Goal: Check status: Check status

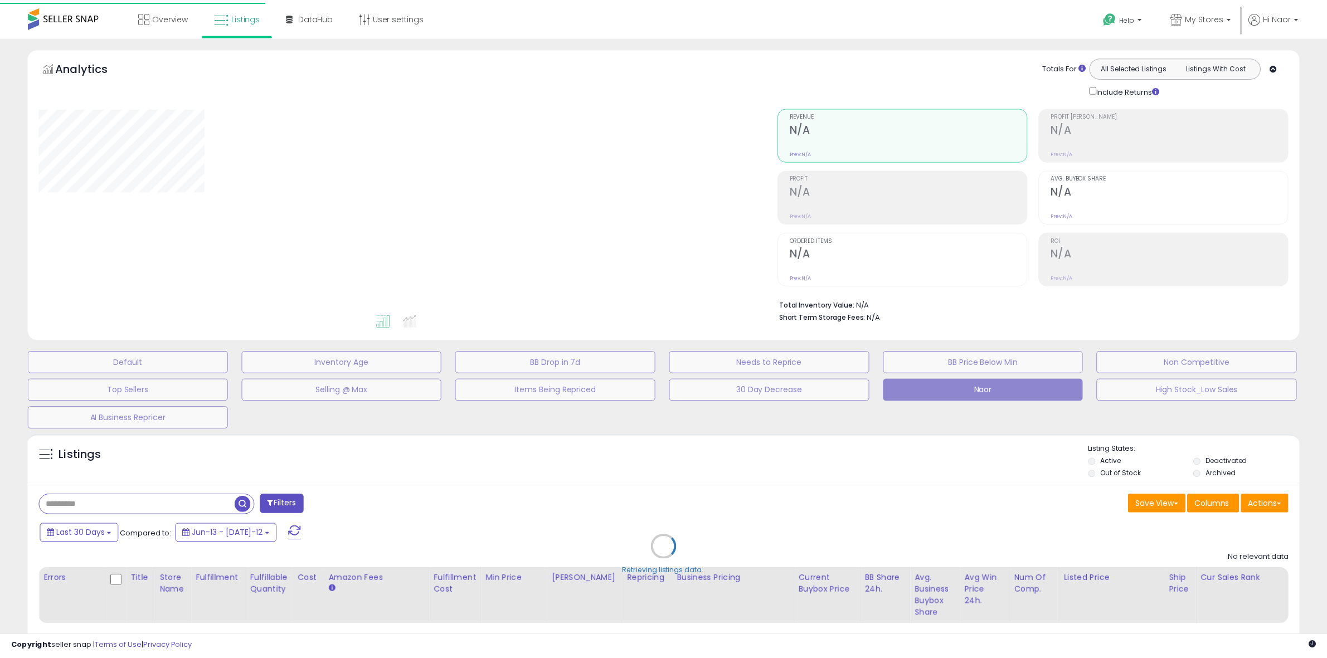
scroll to position [76, 0]
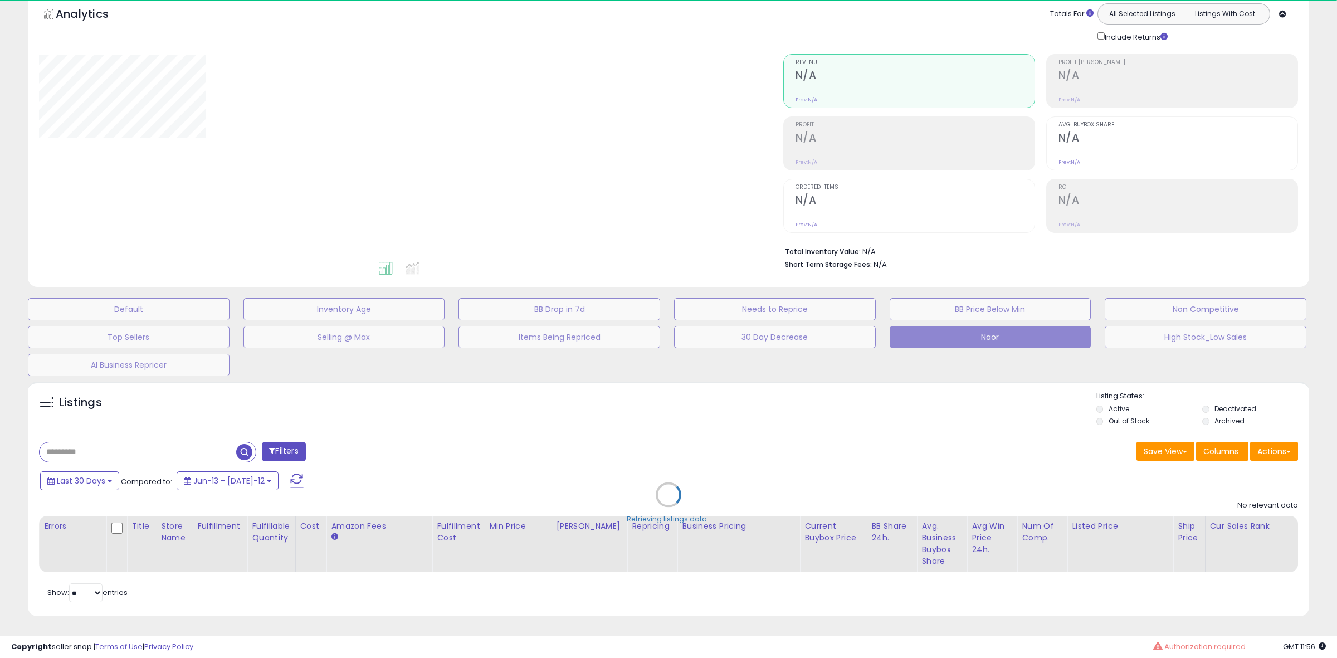
type input "**********"
select select "**"
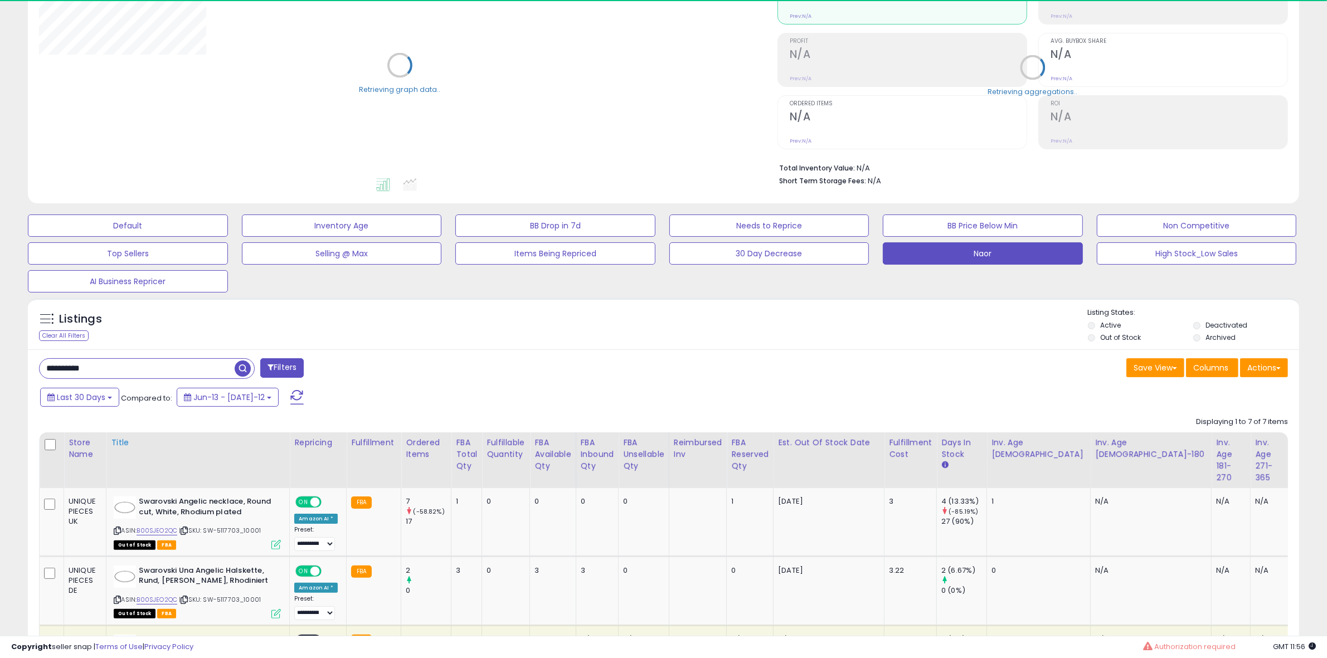
scroll to position [145, 0]
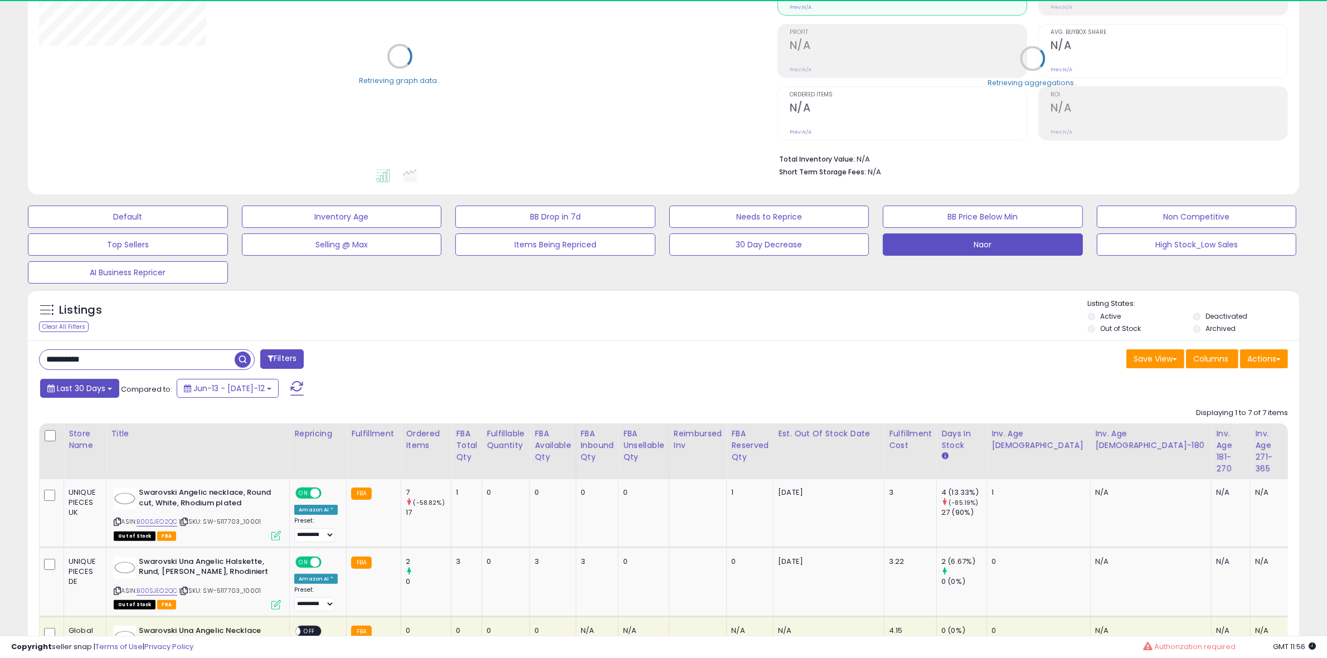
click at [94, 379] on button "Last 30 Days" at bounding box center [79, 388] width 79 height 19
click at [90, 451] on li "Custom Range" at bounding box center [89, 458] width 89 height 15
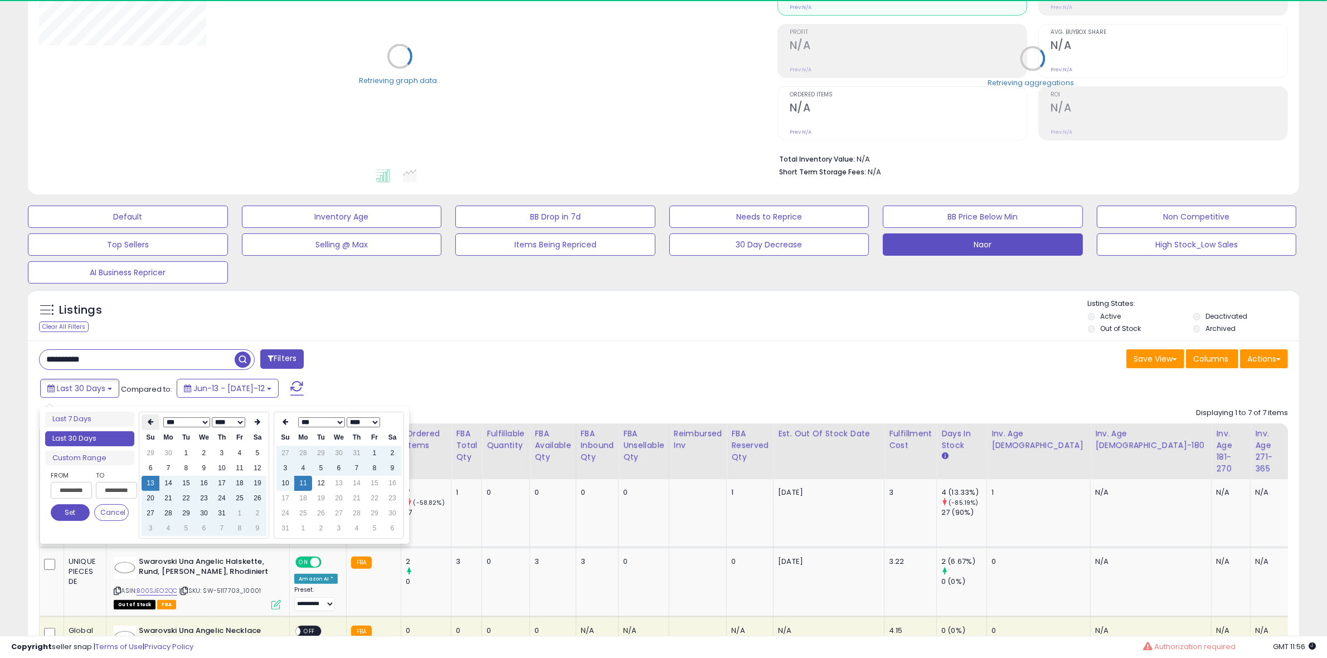
click at [145, 421] on th at bounding box center [151, 423] width 18 height 16
click at [201, 485] on td "14" at bounding box center [204, 483] width 18 height 15
type input "**********"
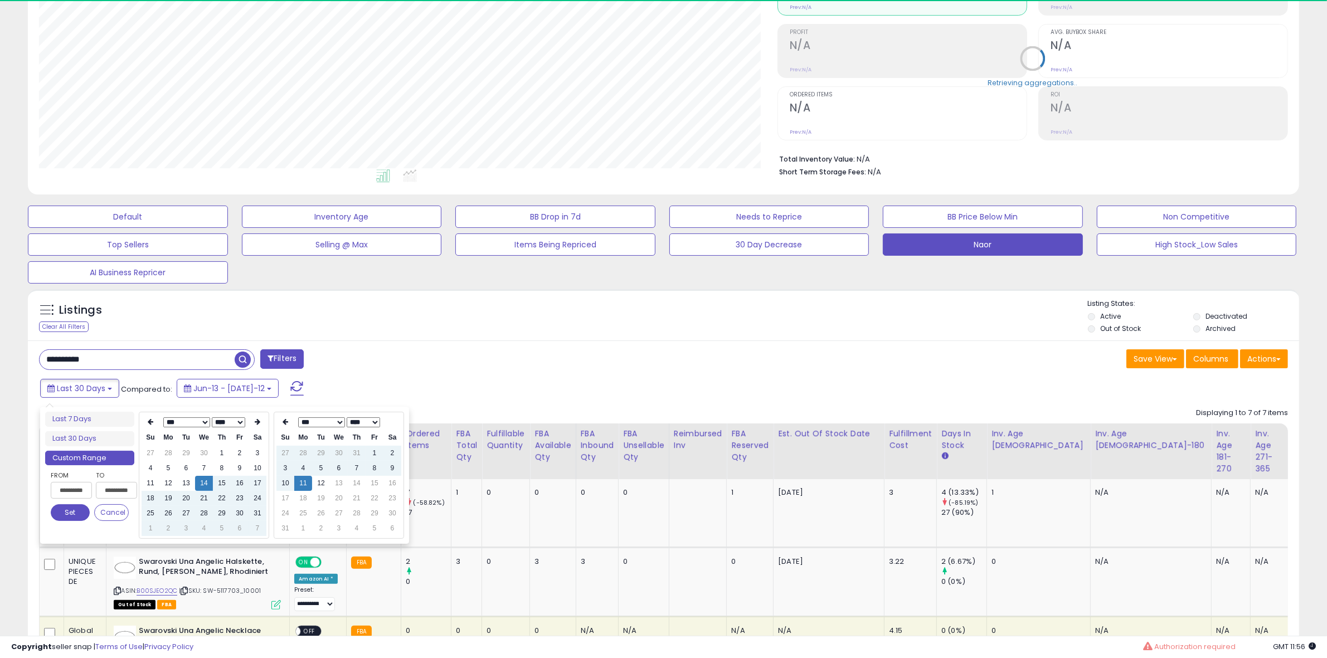
click at [82, 517] on button "Set" at bounding box center [70, 512] width 39 height 17
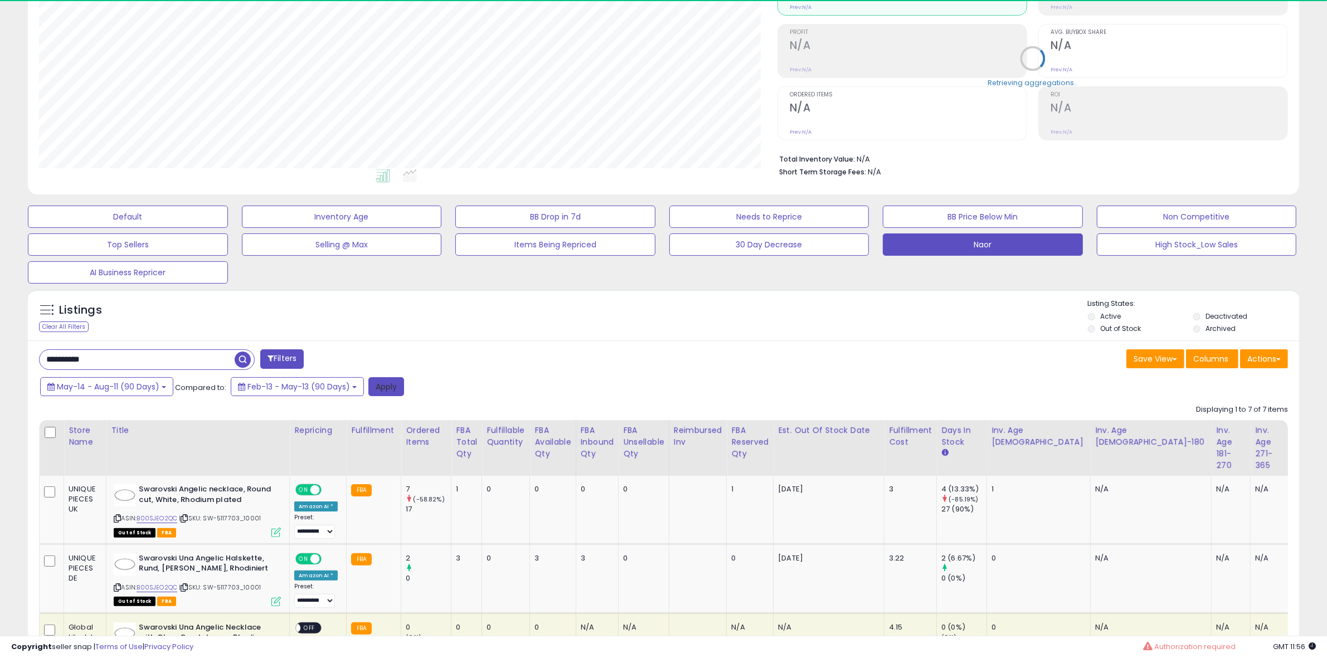
click at [375, 383] on button "Apply" at bounding box center [386, 386] width 36 height 19
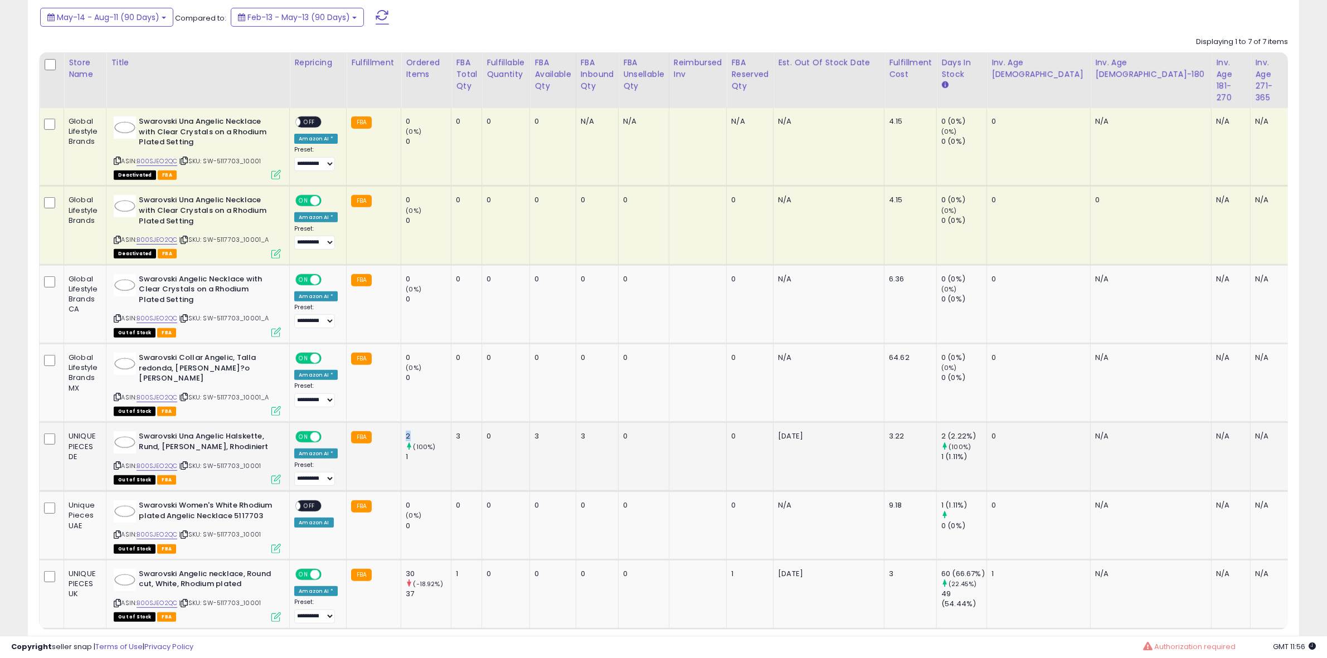
drag, startPoint x: 410, startPoint y: 424, endPoint x: 400, endPoint y: 426, distance: 9.7
click at [401, 426] on td "2 (100%) 1" at bounding box center [426, 456] width 50 height 69
click at [407, 452] on div "1" at bounding box center [428, 457] width 45 height 10
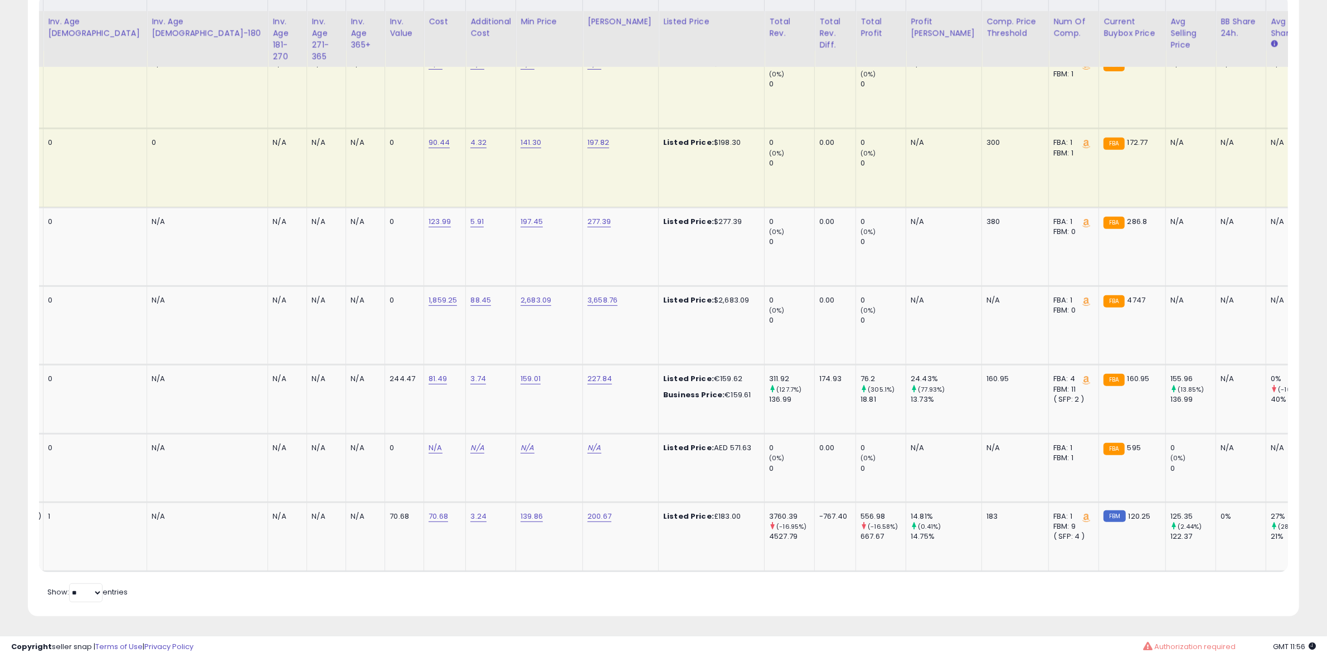
scroll to position [0, 0]
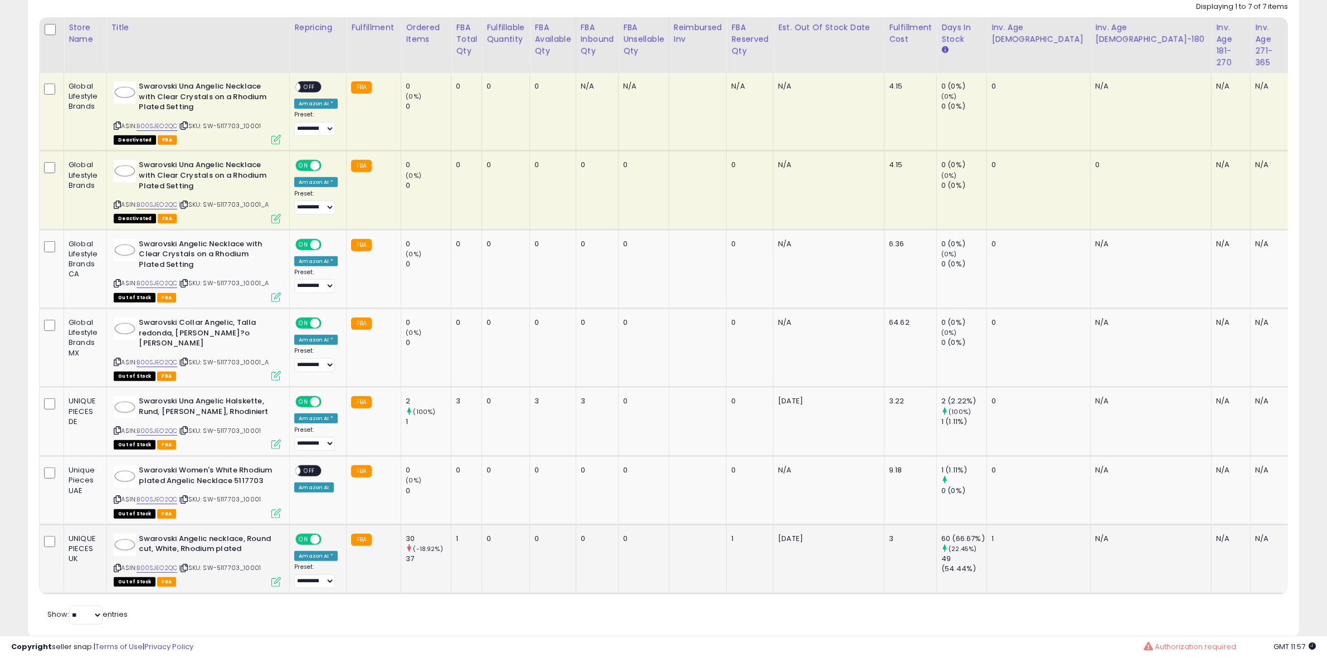
click at [407, 534] on div "30" at bounding box center [428, 539] width 45 height 10
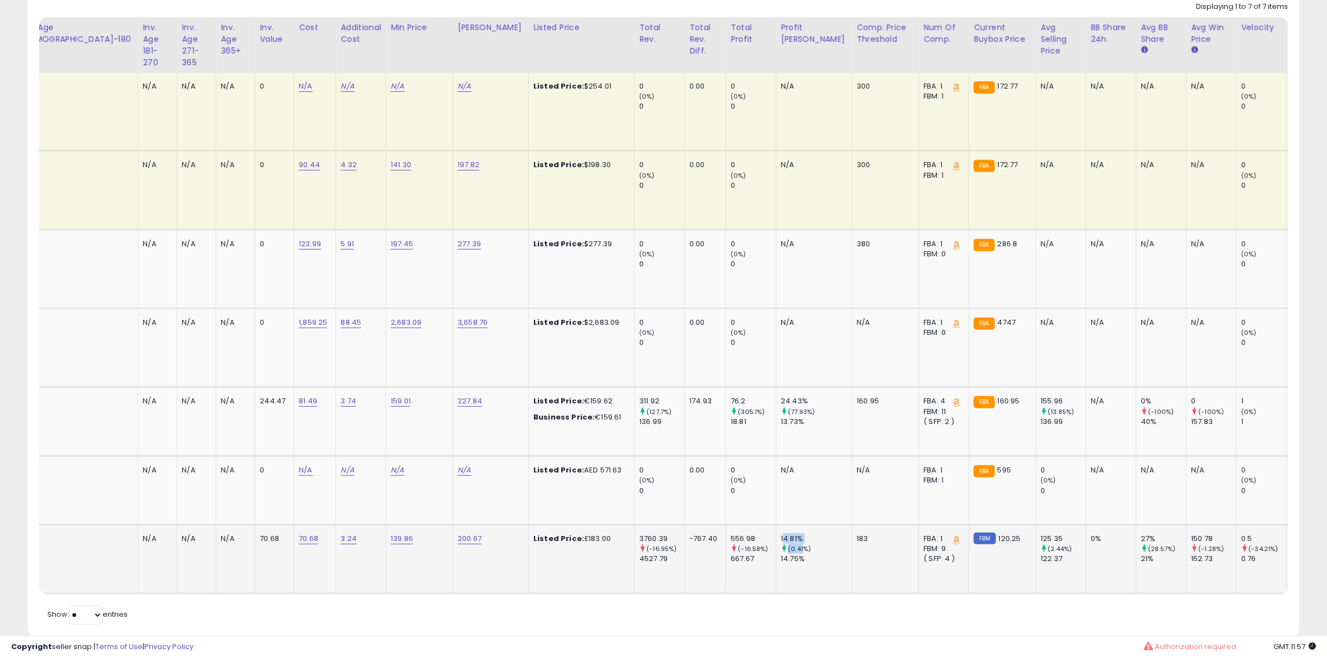
drag, startPoint x: 628, startPoint y: 531, endPoint x: 645, endPoint y: 536, distance: 18.0
click at [781, 536] on div "14.81% (0.41%) 14.75%" at bounding box center [812, 549] width 62 height 31
click at [788, 544] on small "(0.41%)" at bounding box center [799, 548] width 23 height 9
click at [1318, 542] on td "6.67% (-69.15%) 21.62%" at bounding box center [1343, 558] width 50 height 69
drag, startPoint x: 1144, startPoint y: 547, endPoint x: 1160, endPoint y: 527, distance: 26.2
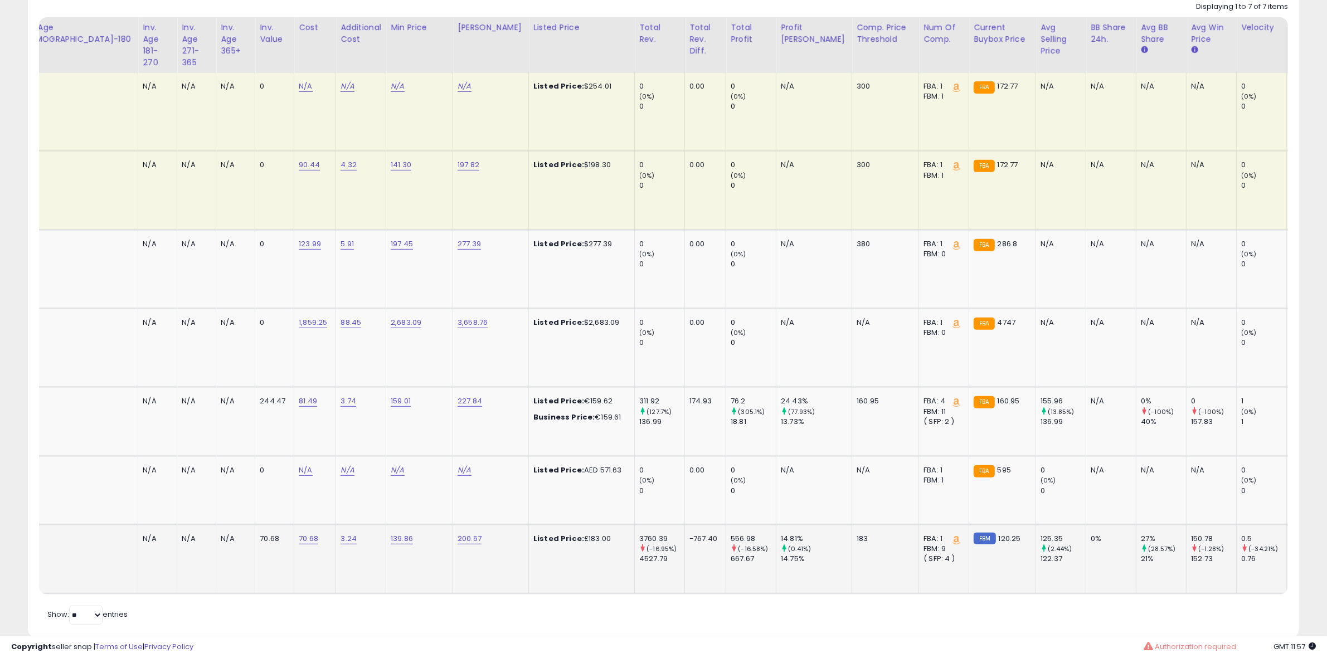
click at [1322, 534] on div "6.67% (-69.15%) 21.62%" at bounding box center [1340, 549] width 37 height 31
drag, startPoint x: 1144, startPoint y: 527, endPoint x: 1166, endPoint y: 558, distance: 38.2
click at [1318, 558] on td "6.67% (-69.15%) 21.62%" at bounding box center [1343, 558] width 50 height 69
click at [852, 553] on td "183" at bounding box center [885, 558] width 67 height 69
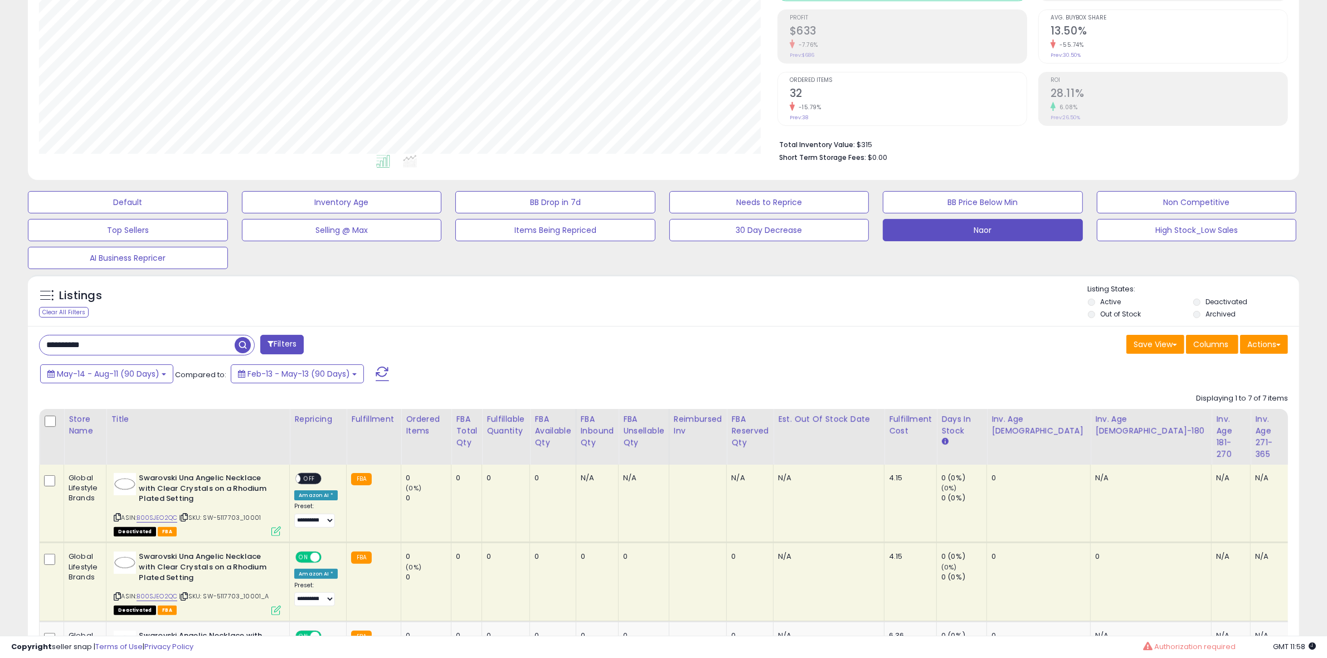
scroll to position [157, 0]
